Goal: Find specific page/section: Find specific page/section

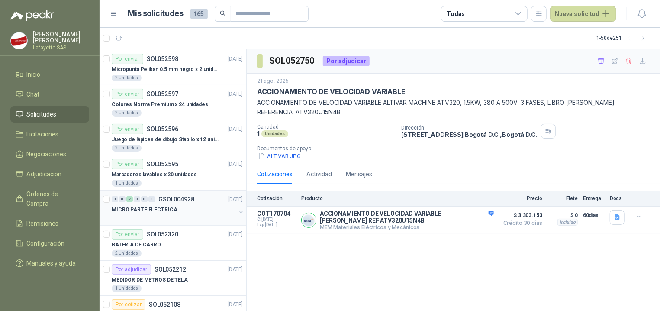
scroll to position [261, 0]
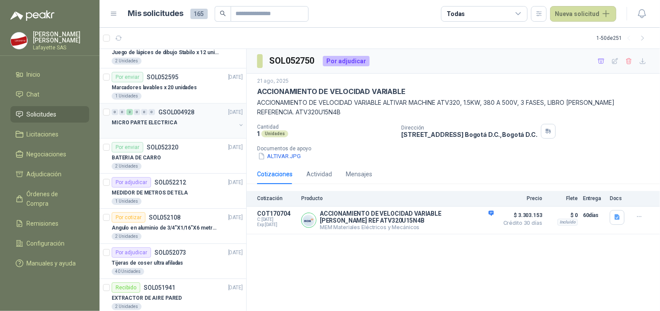
click at [168, 131] on div at bounding box center [174, 131] width 124 height 7
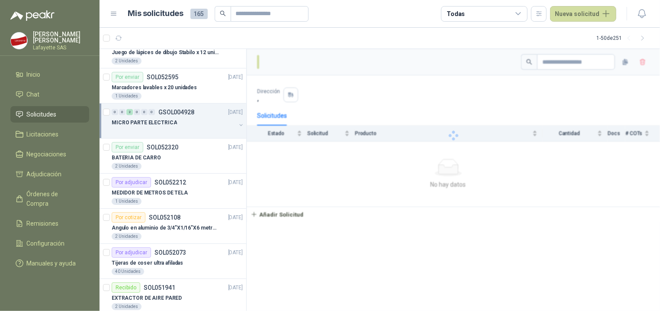
scroll to position [261, 0]
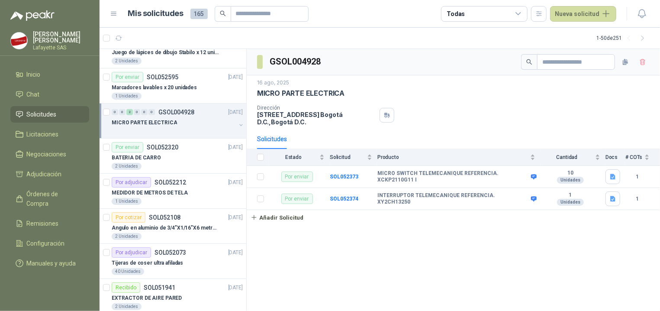
click at [167, 130] on div at bounding box center [174, 131] width 124 height 7
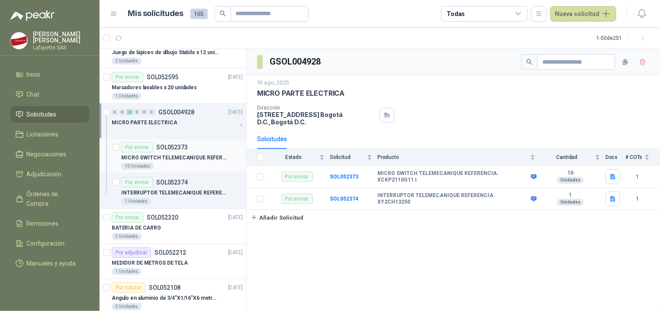
click at [177, 163] on div "10 Unidades" at bounding box center [182, 166] width 122 height 7
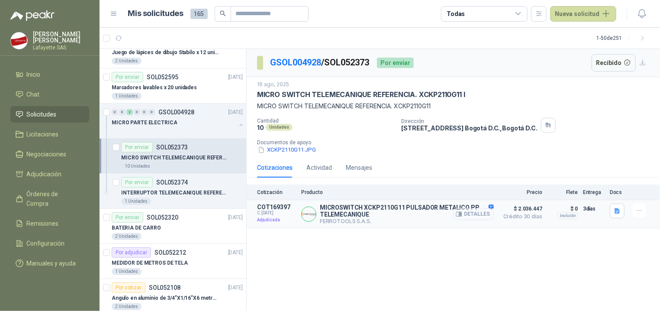
click at [477, 218] on button "Detalles" at bounding box center [473, 214] width 41 height 12
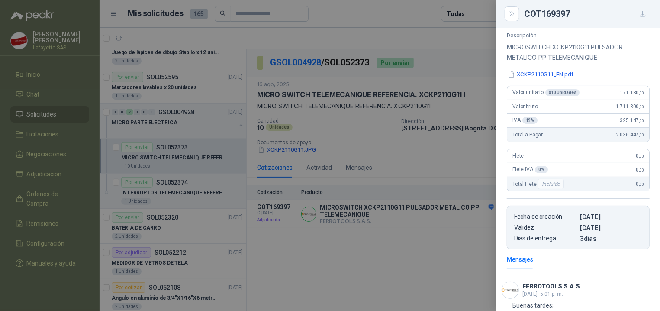
scroll to position [56, 0]
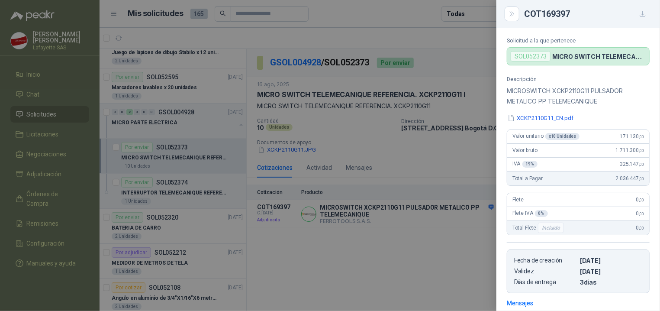
click at [372, 249] on div at bounding box center [330, 155] width 660 height 311
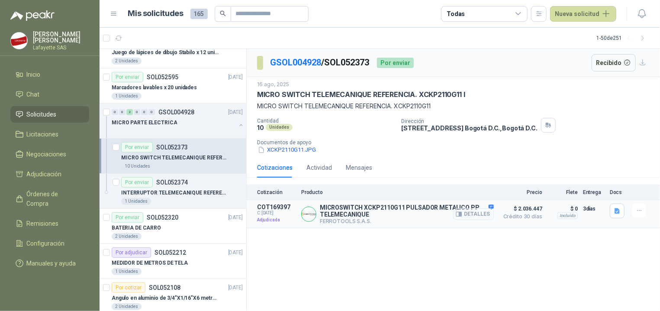
click at [469, 216] on button "Detalles" at bounding box center [473, 214] width 41 height 12
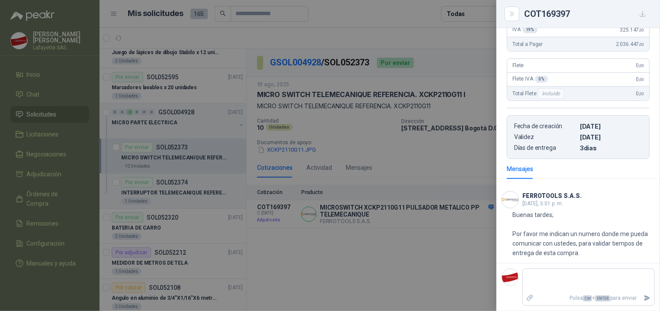
click at [327, 242] on div at bounding box center [330, 155] width 660 height 311
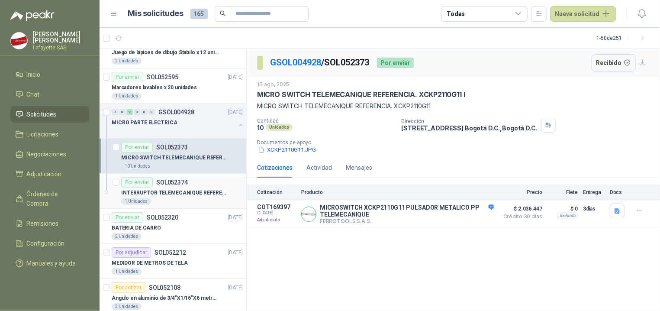
click at [183, 198] on div "INTERRUPTOR TELEMECANIQUE REFERENCIA. XY2CH13250" at bounding box center [182, 193] width 122 height 10
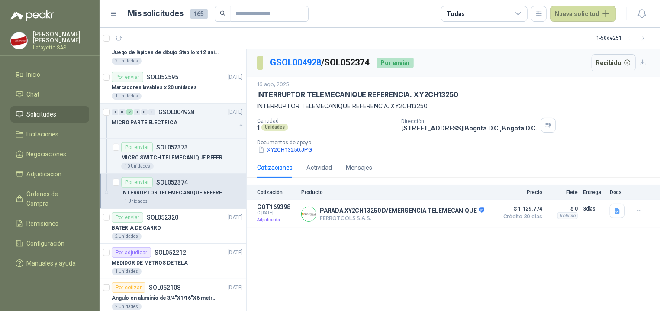
click at [580, 275] on div "GSOL004928 / SOL052374 Por enviar Recibido [DATE] INTERRUPTOR TELEMECANIQUE REF…" at bounding box center [454, 180] width 414 height 262
